Goal: Information Seeking & Learning: Learn about a topic

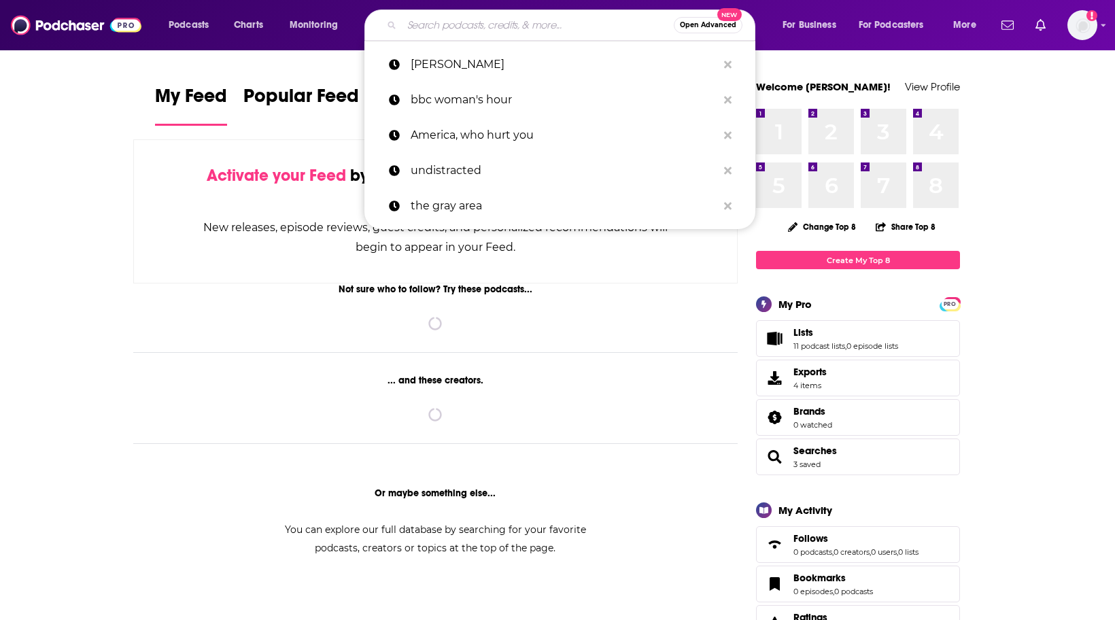
click at [436, 31] on input "Search podcasts, credits, & more..." at bounding box center [538, 25] width 272 height 22
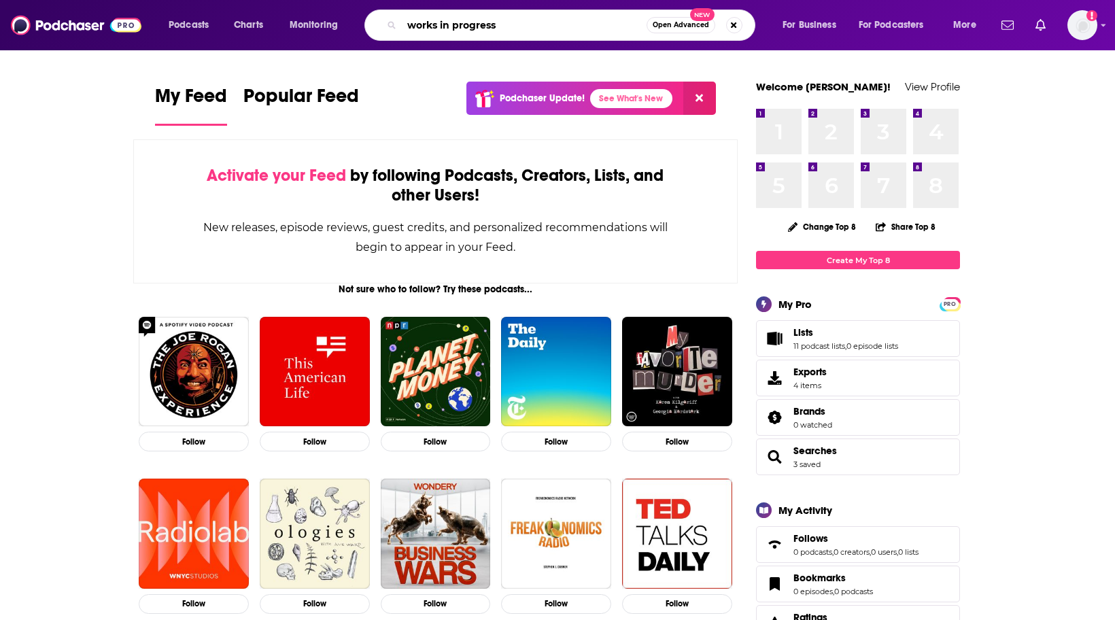
type input "works in progress"
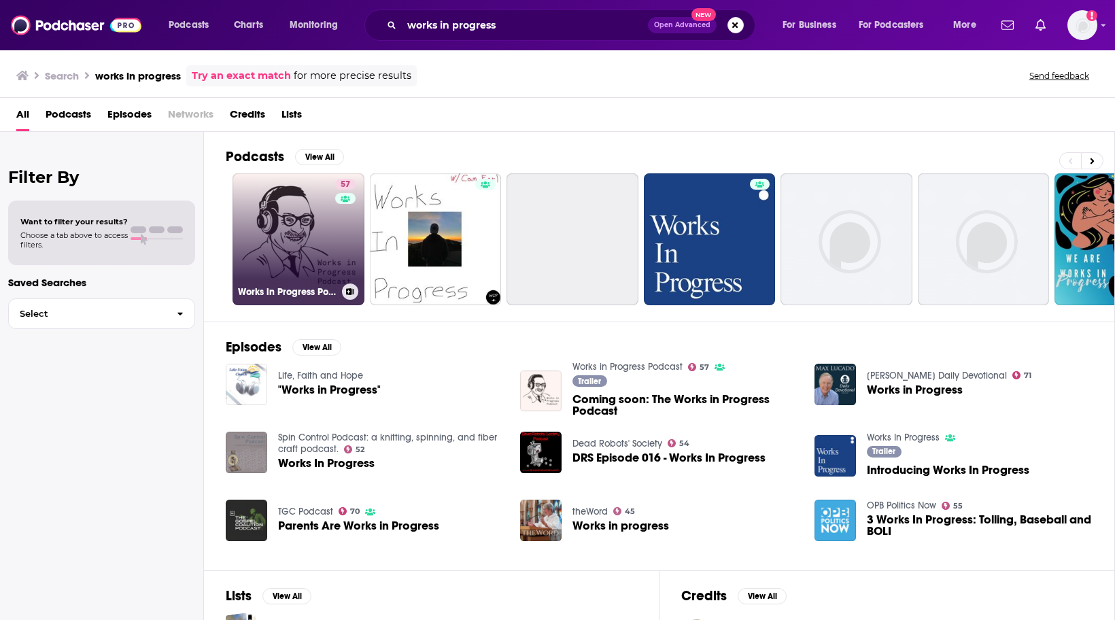
click at [271, 233] on link "57 Works in Progress Podcast" at bounding box center [298, 239] width 132 height 132
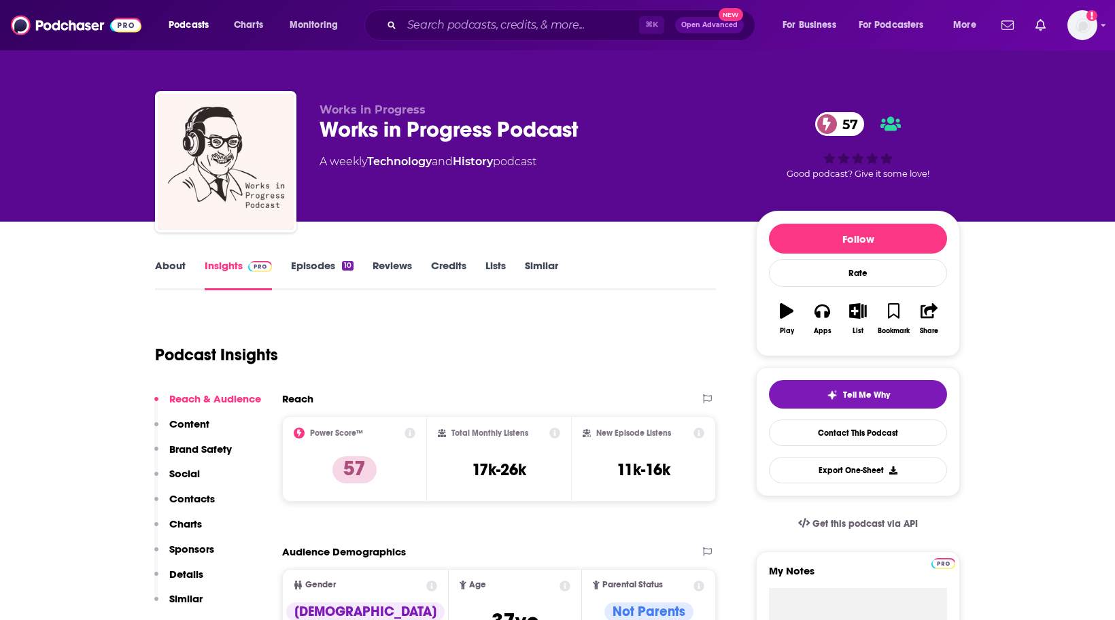
click at [317, 266] on link "Episodes 10" at bounding box center [322, 274] width 63 height 31
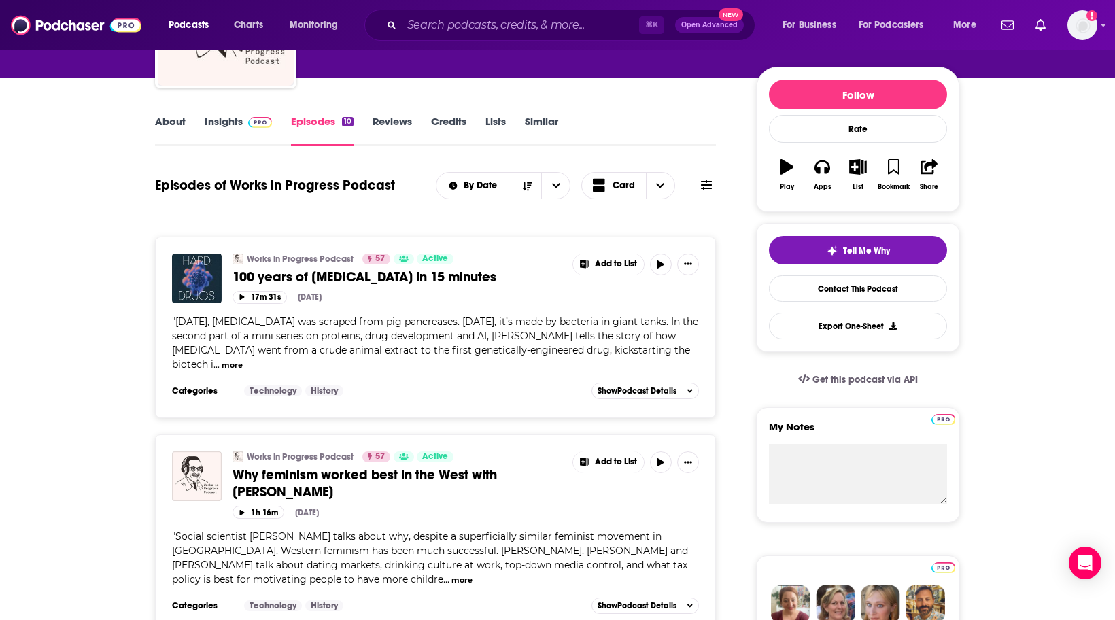
scroll to position [158, 0]
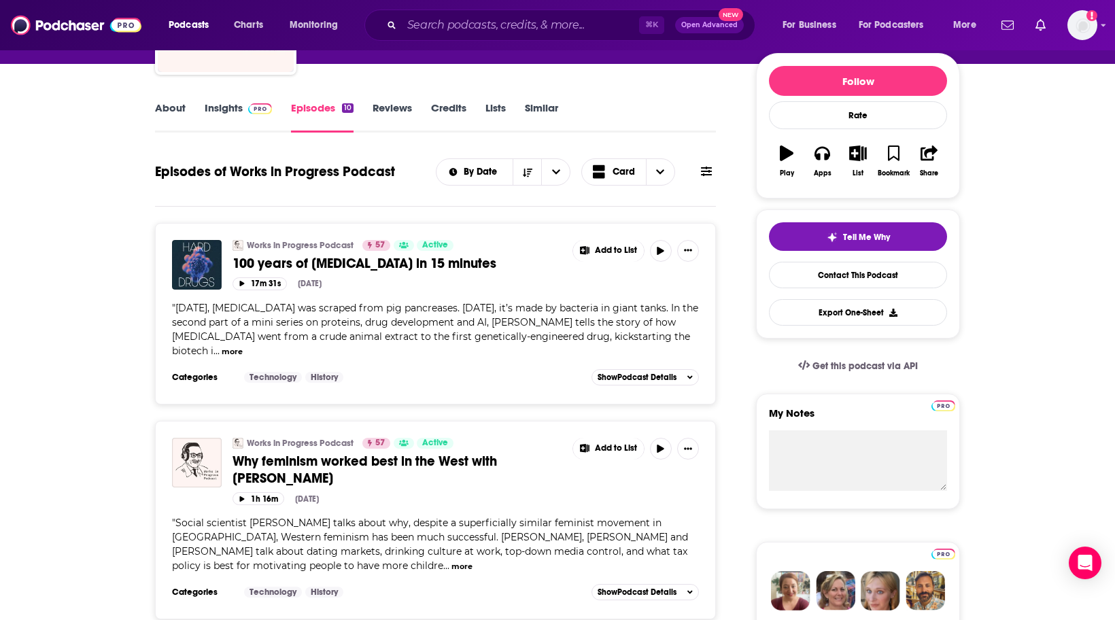
click at [170, 102] on link "About" at bounding box center [170, 116] width 31 height 31
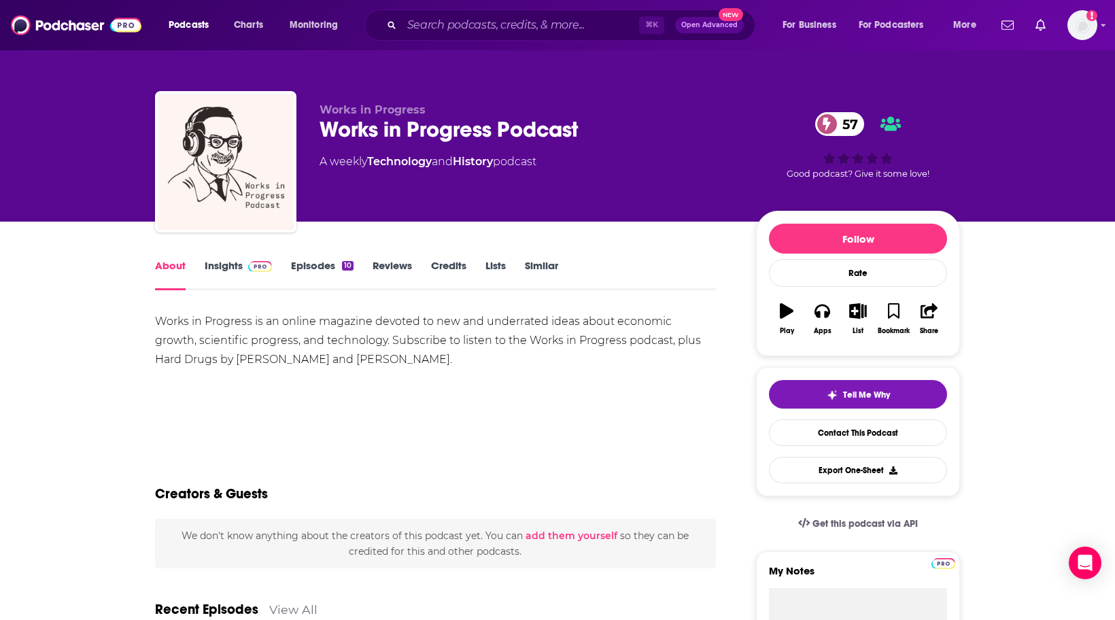
click at [301, 267] on link "Episodes 10" at bounding box center [322, 274] width 63 height 31
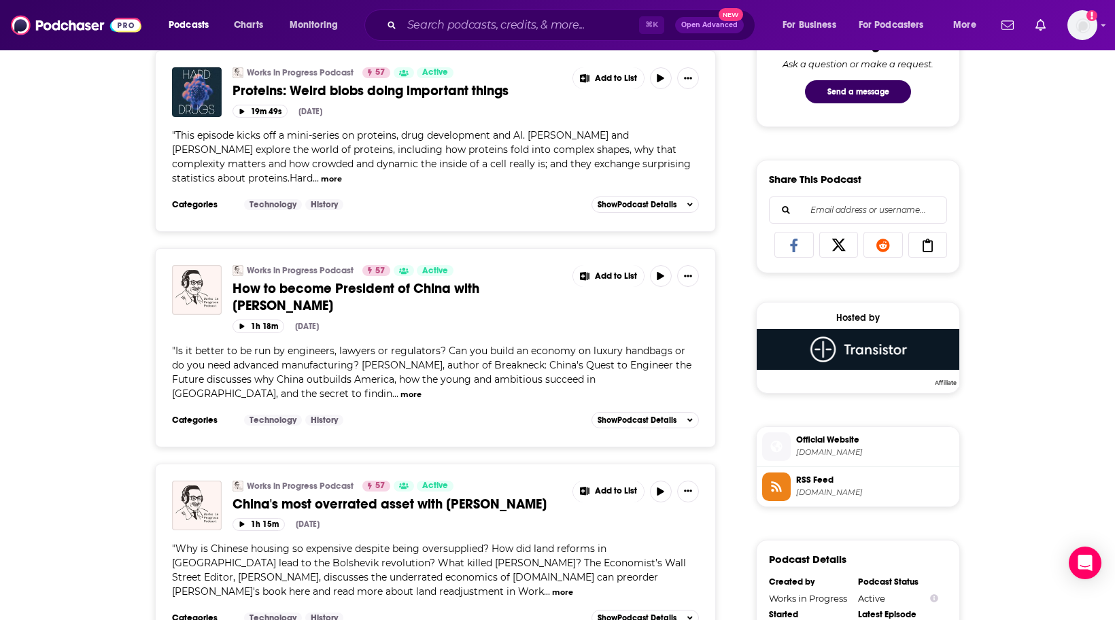
scroll to position [840, 0]
